Goal: Navigation & Orientation: Find specific page/section

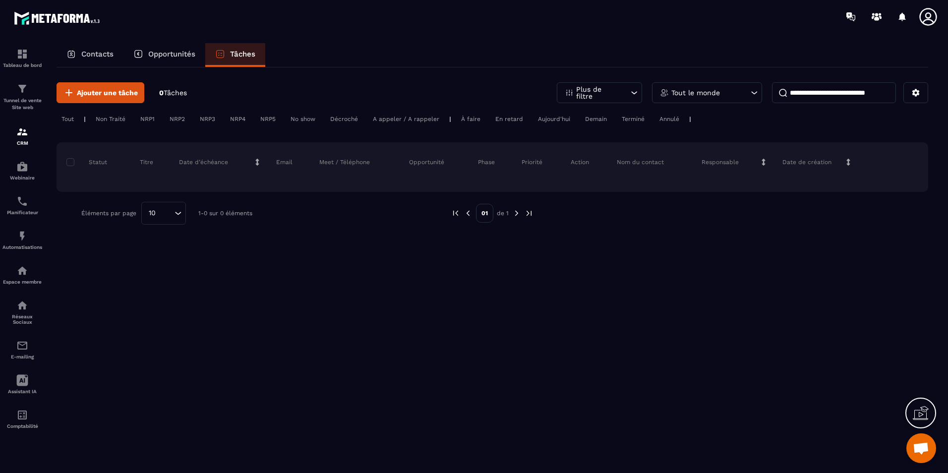
scroll to position [1880, 0]
click at [97, 54] on p "Contacts" at bounding box center [97, 54] width 32 height 9
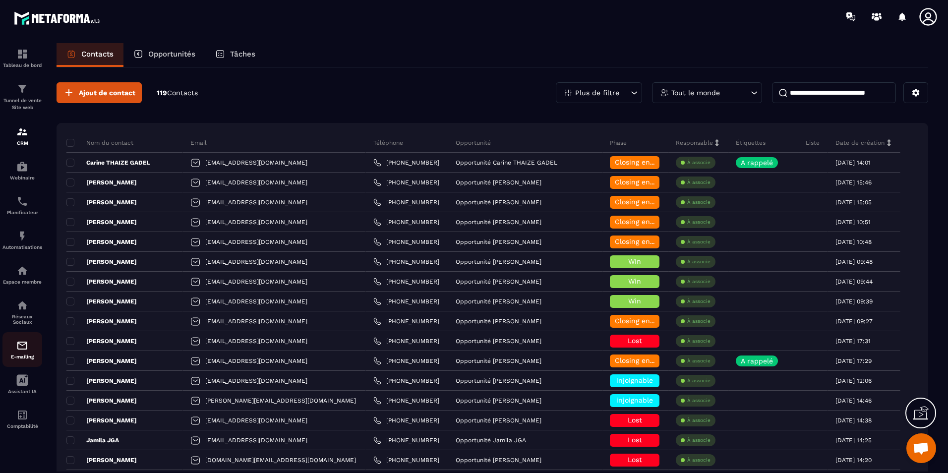
click at [23, 345] on img at bounding box center [22, 346] width 12 height 12
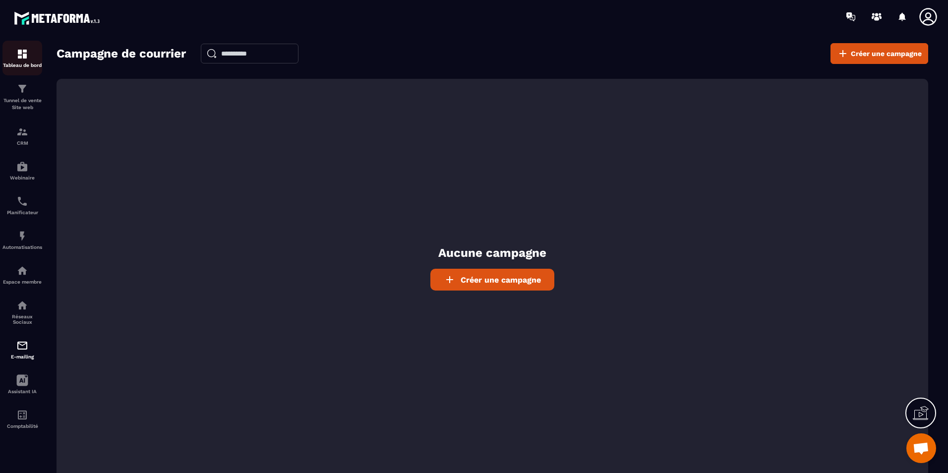
click at [19, 69] on link "Tableau de bord" at bounding box center [22, 58] width 40 height 35
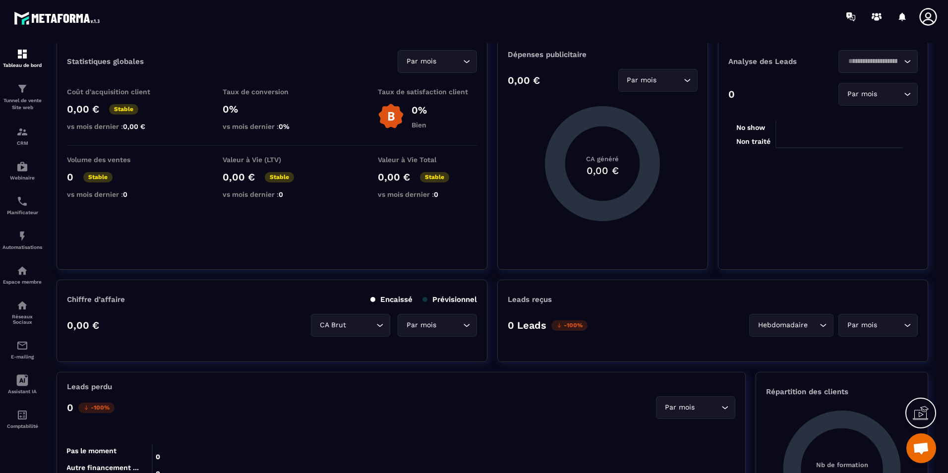
scroll to position [50, 0]
